Goal: Information Seeking & Learning: Find specific fact

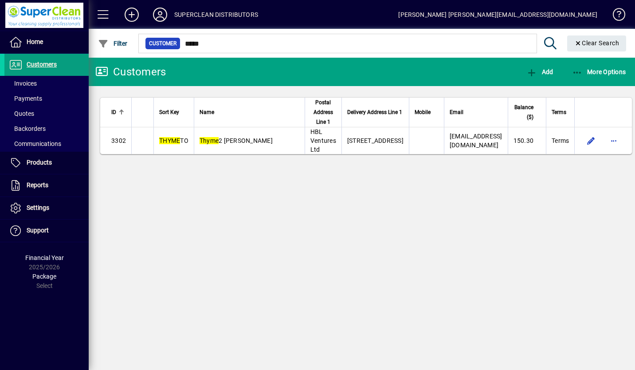
type input "*****"
click at [224, 137] on td "Thyme 2 Ryes Bakery" at bounding box center [249, 140] width 111 height 27
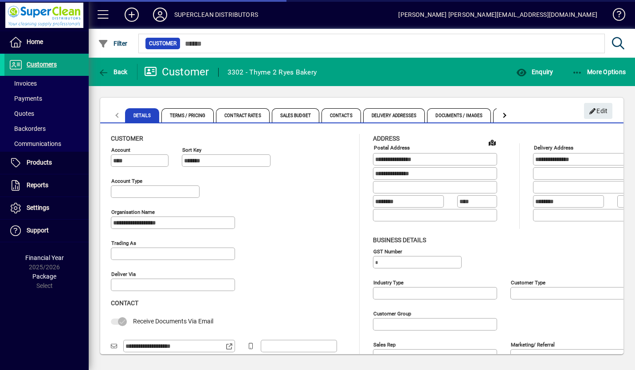
type input "**********"
click at [540, 74] on span "Enquiry" at bounding box center [534, 71] width 37 height 7
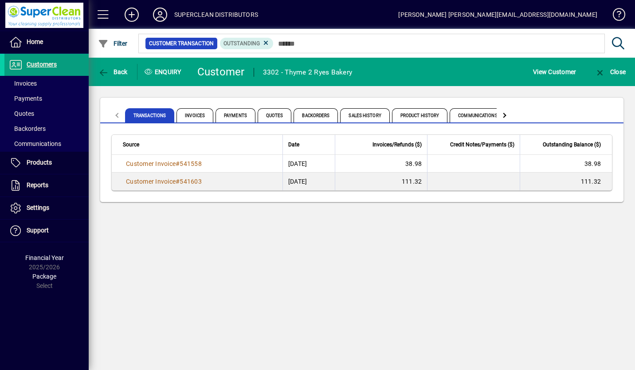
click at [423, 117] on span "Product History" at bounding box center [420, 115] width 56 height 14
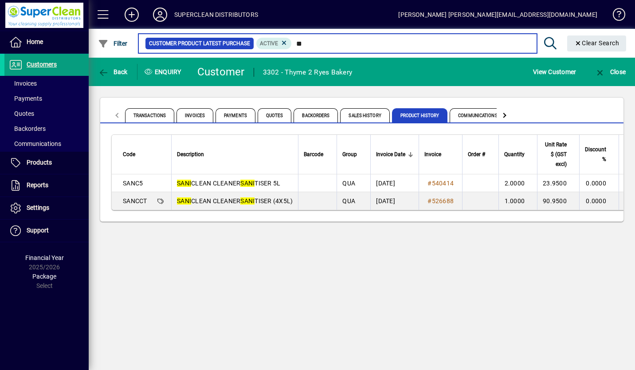
type input "*"
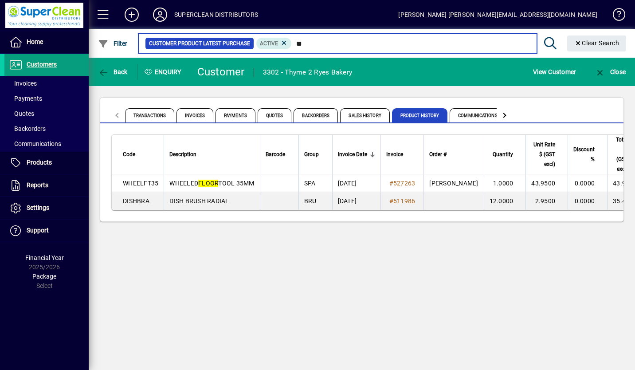
type input "*"
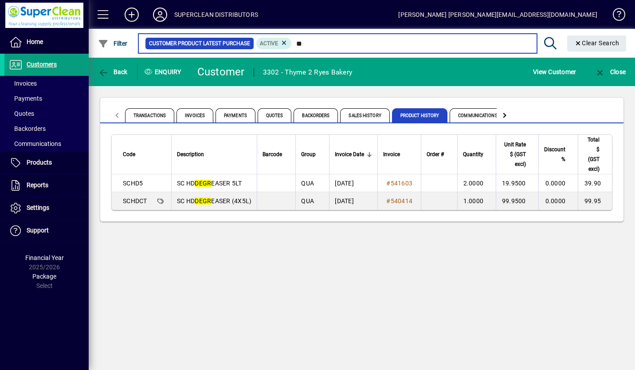
type input "*"
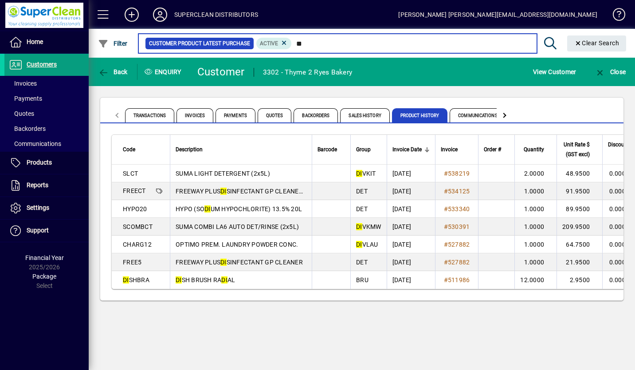
type input "*"
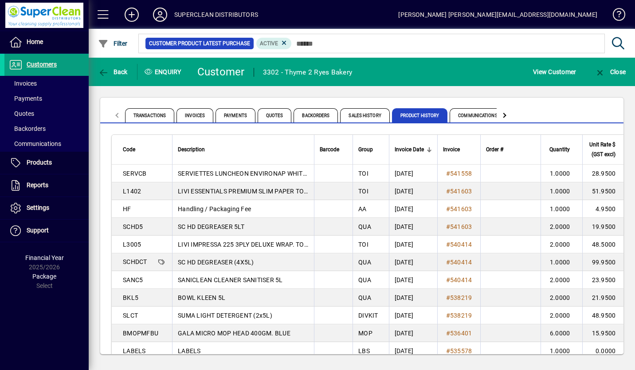
click at [164, 13] on icon at bounding box center [160, 15] width 18 height 14
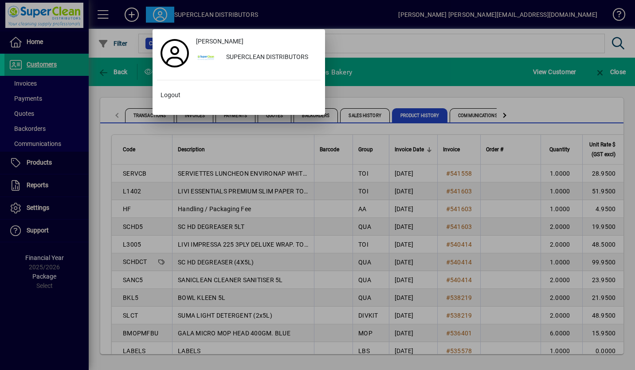
click at [177, 100] on span at bounding box center [239, 95] width 164 height 21
